Goal: Transaction & Acquisition: Purchase product/service

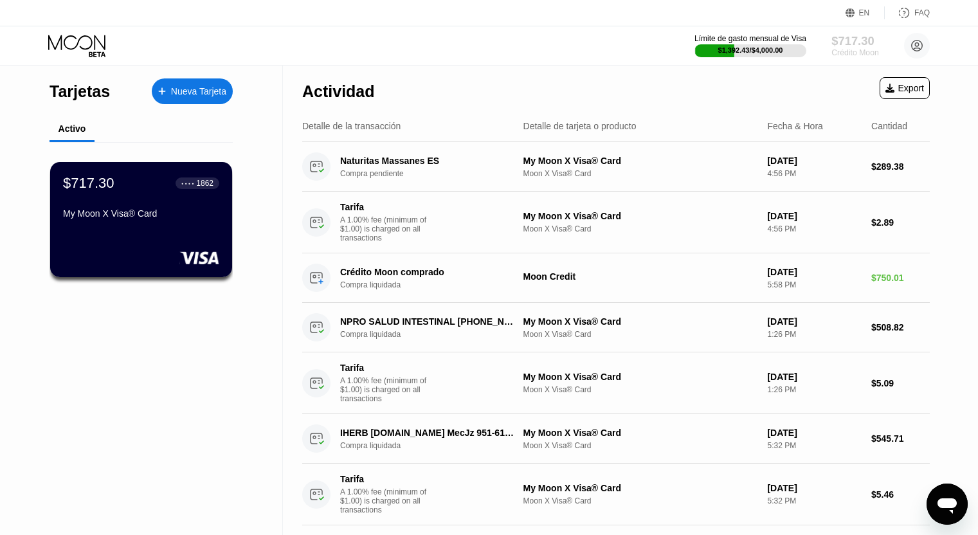
click at [850, 54] on div "Crédito Moon" at bounding box center [854, 52] width 47 height 9
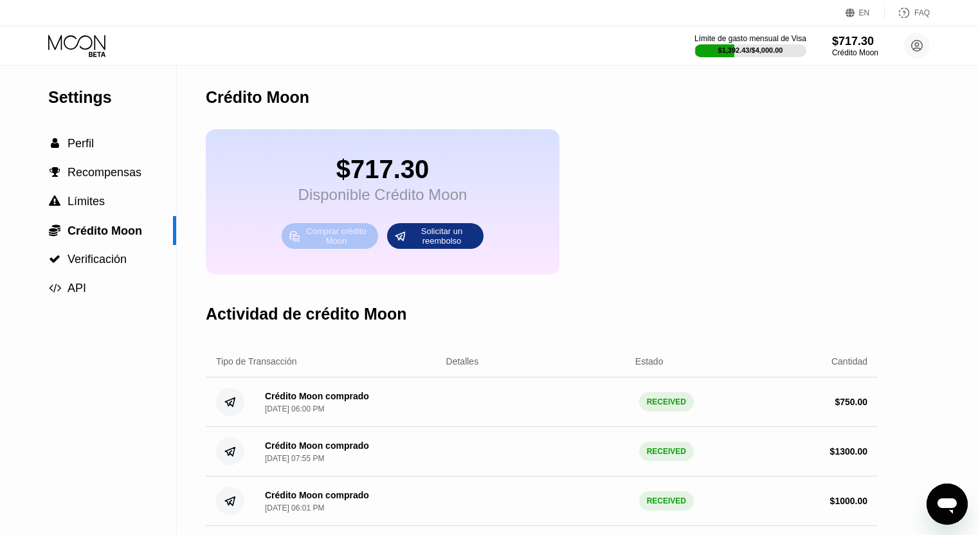
click at [335, 246] on div "Comprar crédito Moon" at bounding box center [336, 236] width 71 height 21
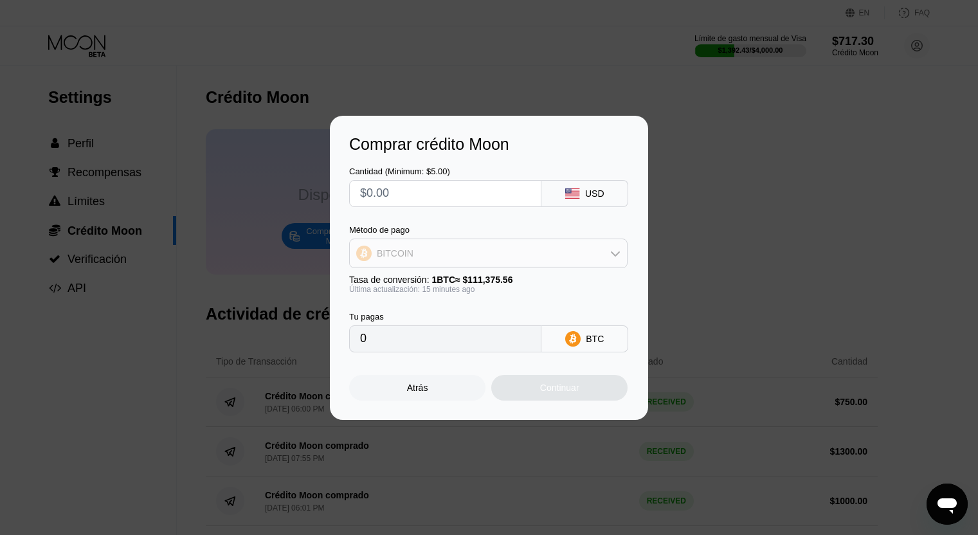
click at [425, 251] on div "BITCOIN" at bounding box center [488, 253] width 277 height 26
click at [407, 319] on span "USDT on TRON" at bounding box center [412, 317] width 65 height 10
type input "0.00"
click at [467, 192] on input "text" at bounding box center [445, 194] width 170 height 26
type input "$1"
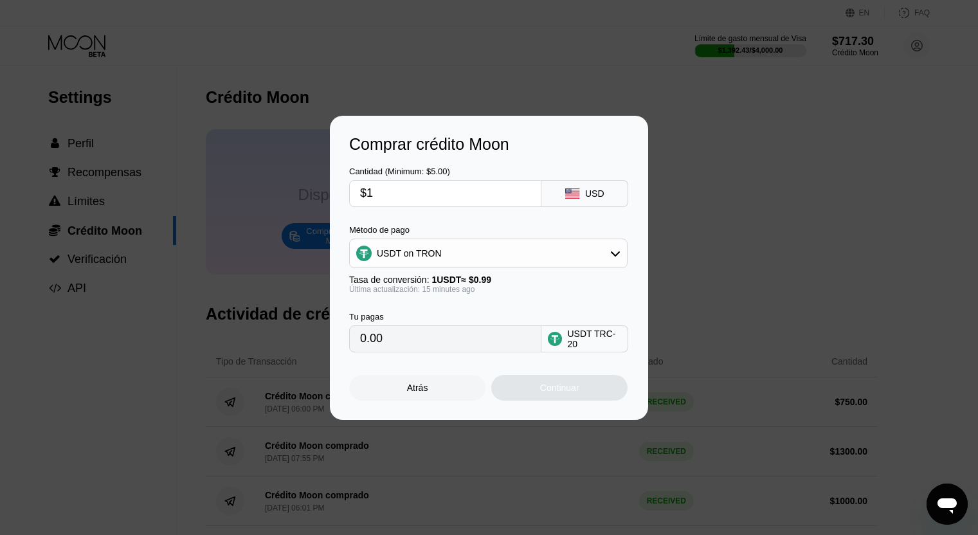
type input "1.01"
type input "$19"
type input "19.19"
type input "$190"
type input "191.92"
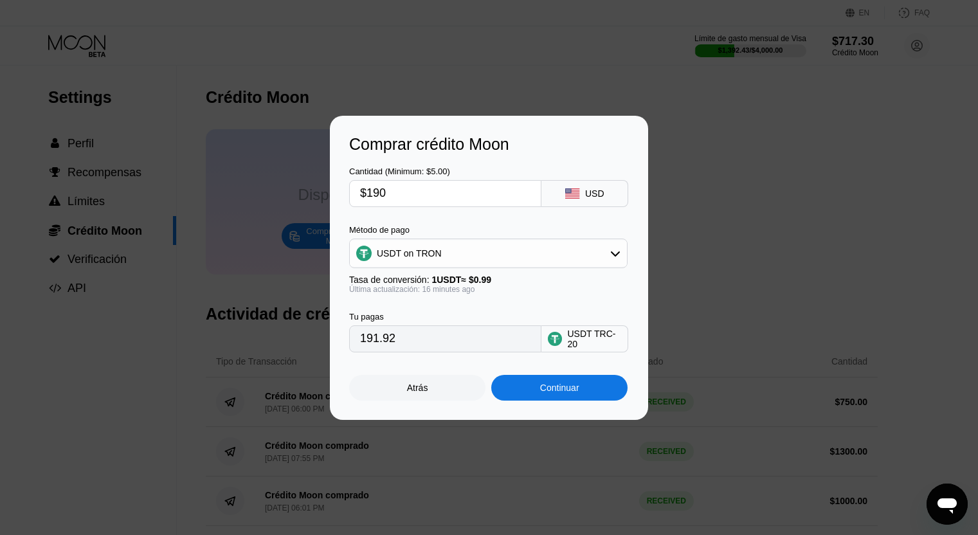
type input "$1900"
type input "1919.19"
type input "$1900"
click at [454, 260] on div "USDT on TRON" at bounding box center [488, 253] width 277 height 26
click at [434, 322] on span "USDT on TRON" at bounding box center [412, 317] width 65 height 10
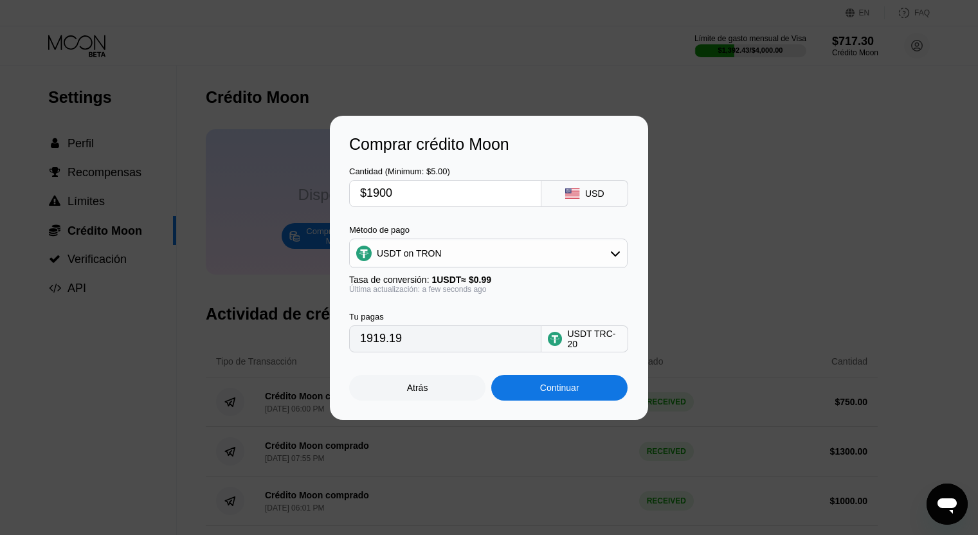
click at [562, 389] on div "Continuar" at bounding box center [559, 387] width 39 height 10
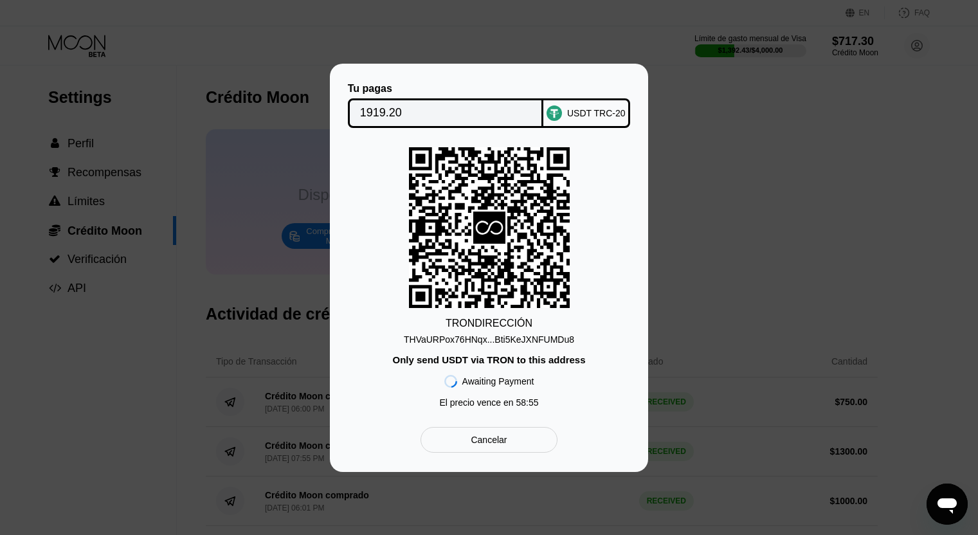
click at [560, 340] on div "THVaURPox76HNqx...Bti5KeJXNFUMDu8" at bounding box center [489, 339] width 170 height 10
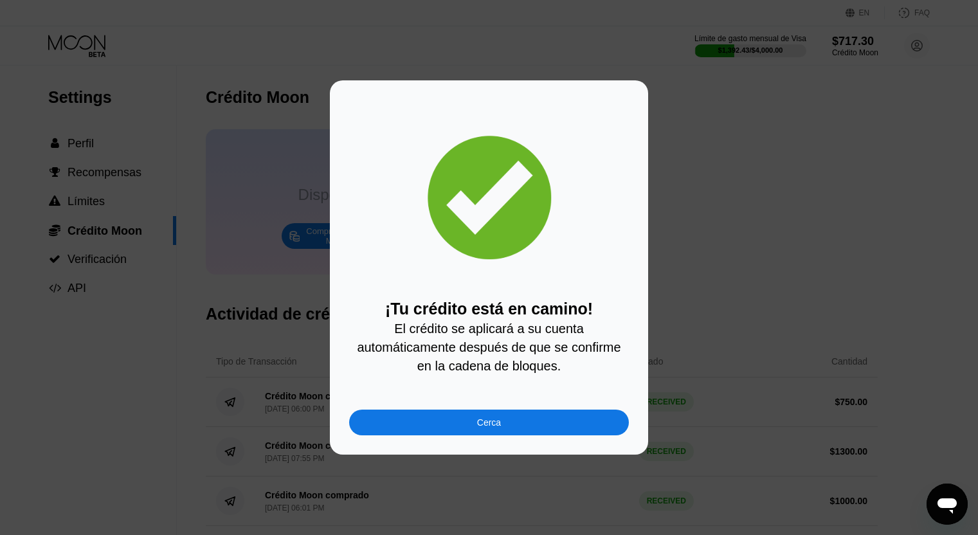
click at [493, 427] on div "Cerca" at bounding box center [489, 422] width 24 height 10
